Goal: Check status

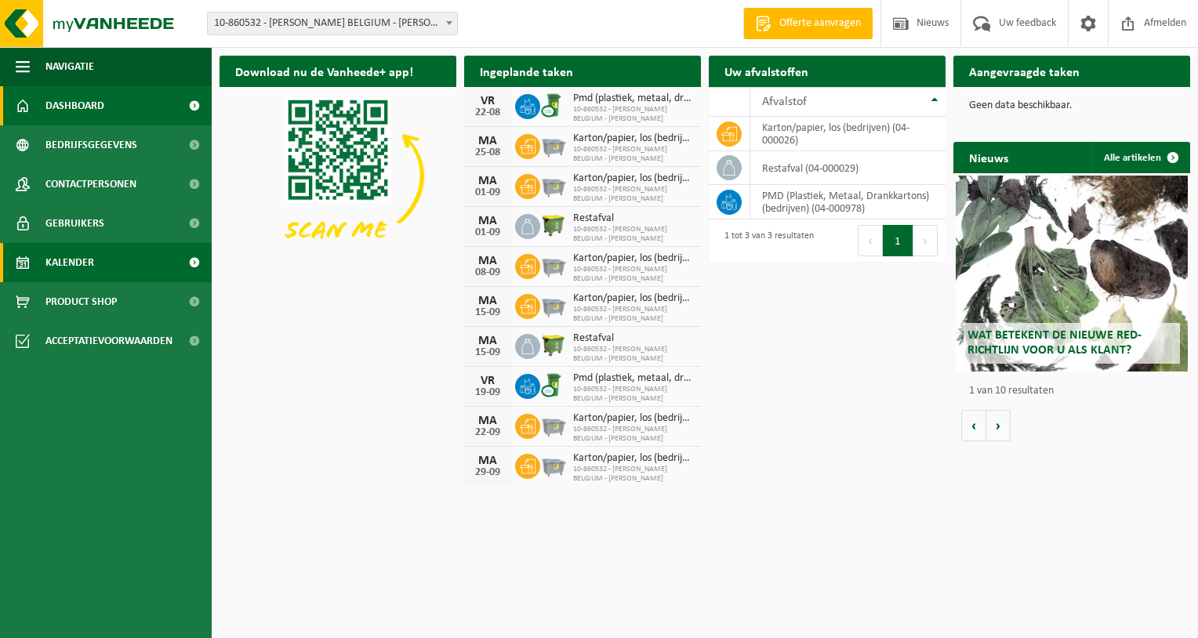
click at [81, 263] on span "Kalender" at bounding box center [69, 262] width 49 height 39
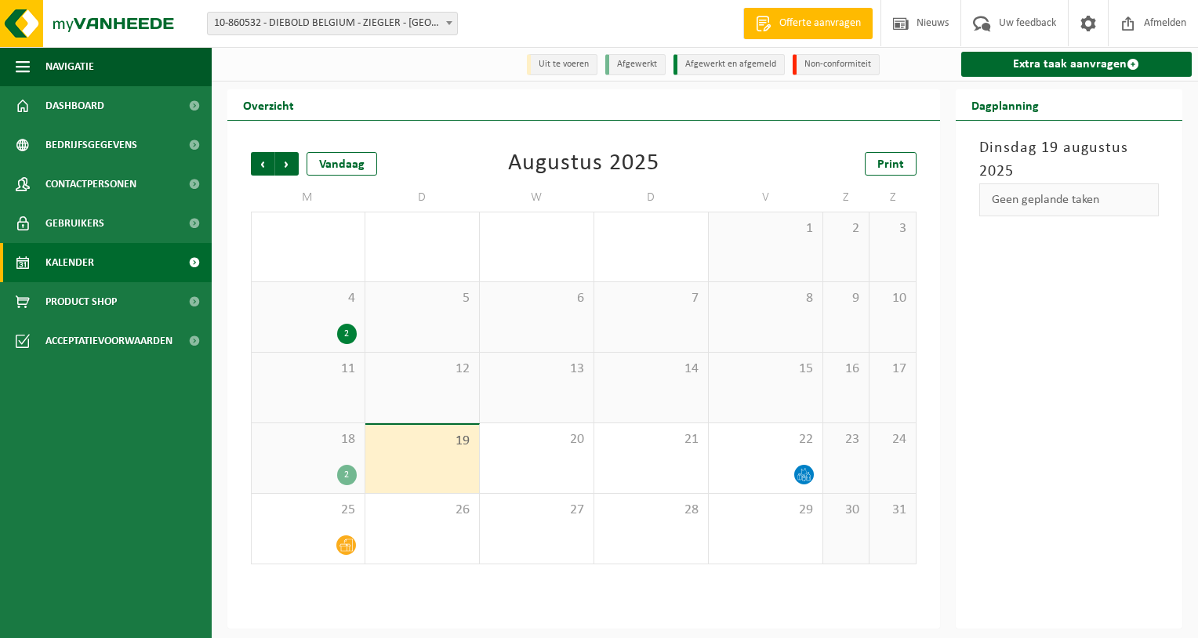
click at [292, 451] on div "18 2" at bounding box center [308, 458] width 113 height 70
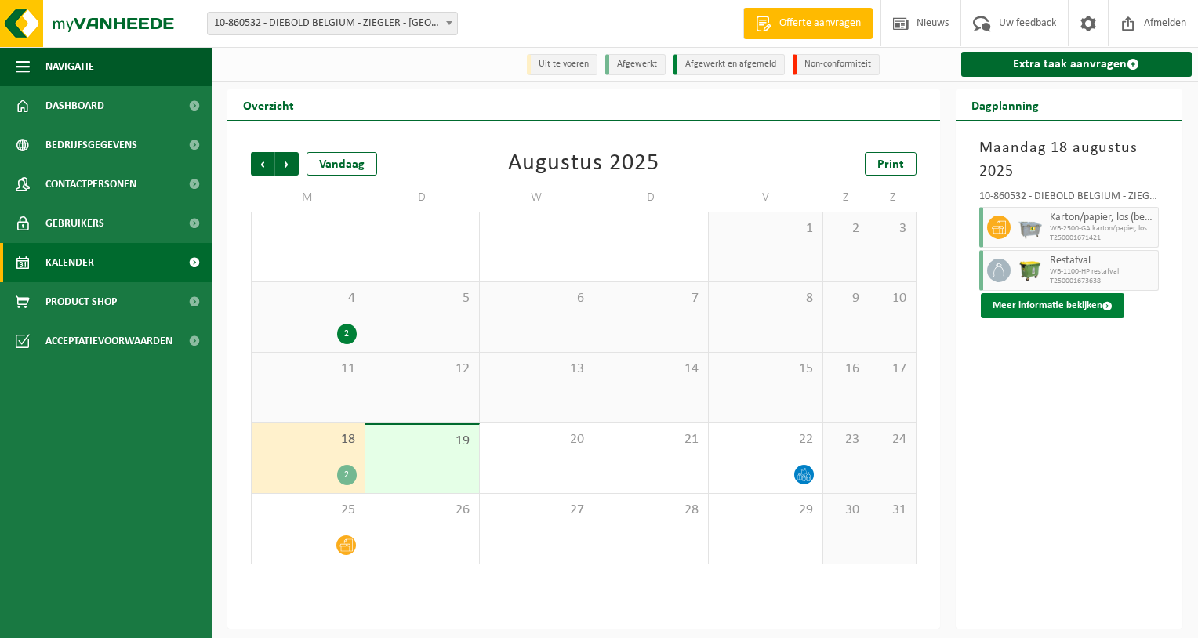
click at [1074, 306] on button "Meer informatie bekijken" at bounding box center [1052, 305] width 143 height 25
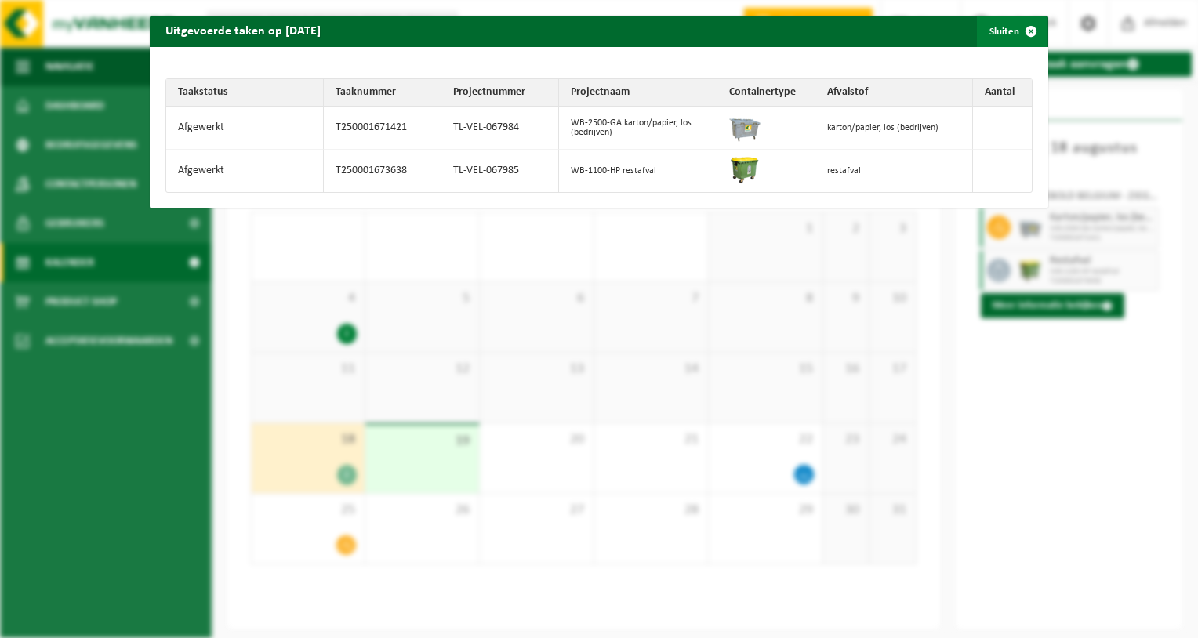
click at [1020, 29] on span "button" at bounding box center [1030, 31] width 31 height 31
